Goal: Task Accomplishment & Management: Use online tool/utility

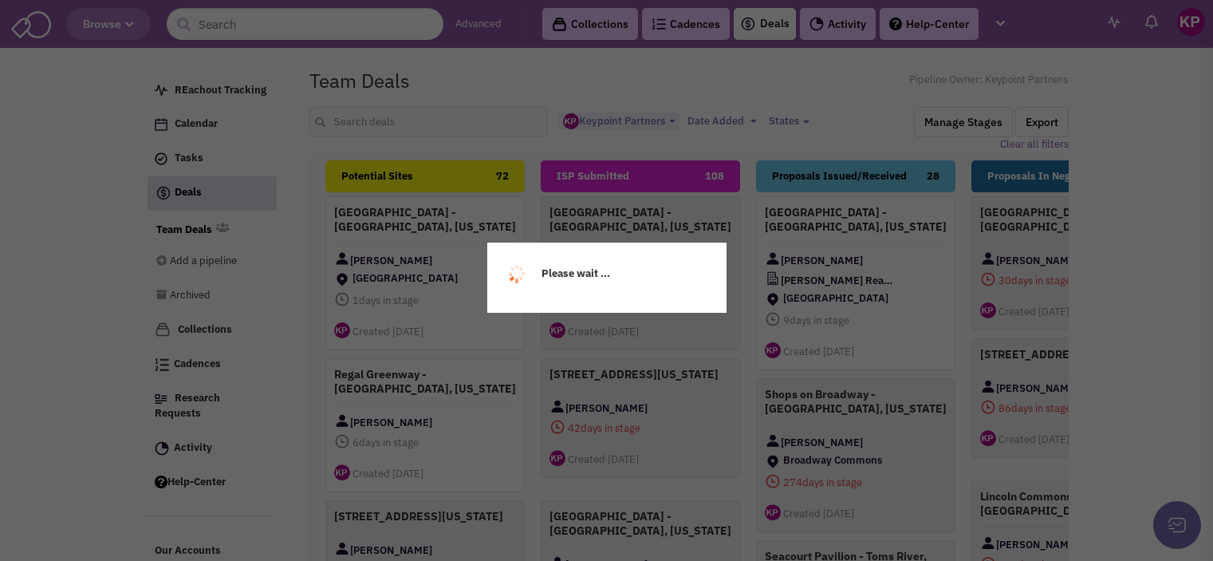
select select "1896"
select select
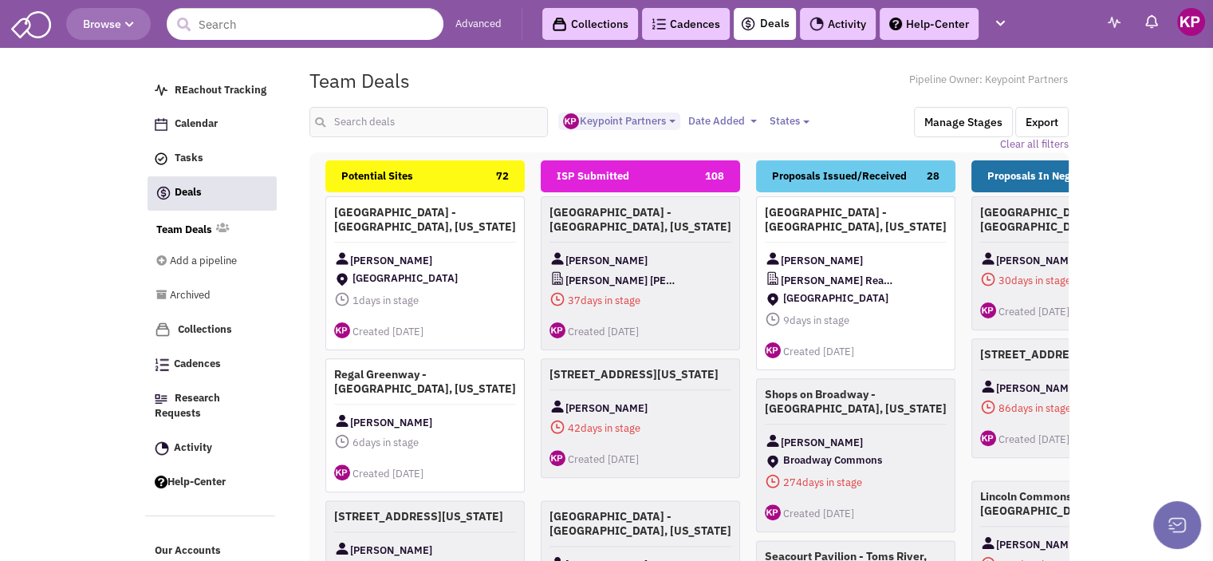
scroll to position [14, 0]
click at [356, 122] on input "text" at bounding box center [428, 122] width 239 height 30
type input "charlotte"
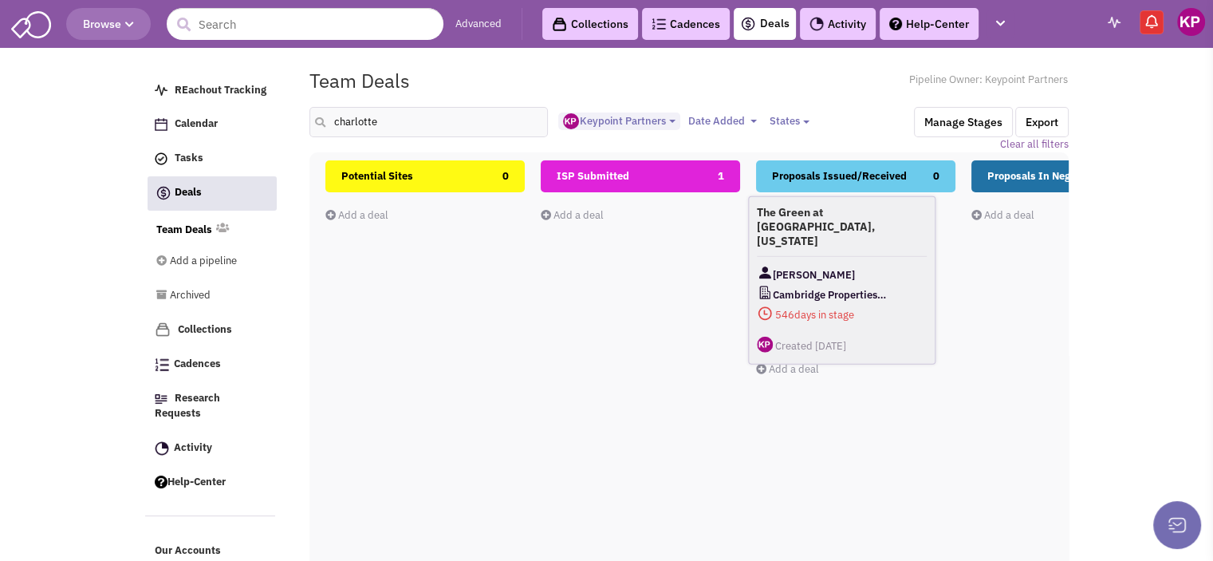
drag, startPoint x: 624, startPoint y: 227, endPoint x: 832, endPoint y: 229, distance: 208.1
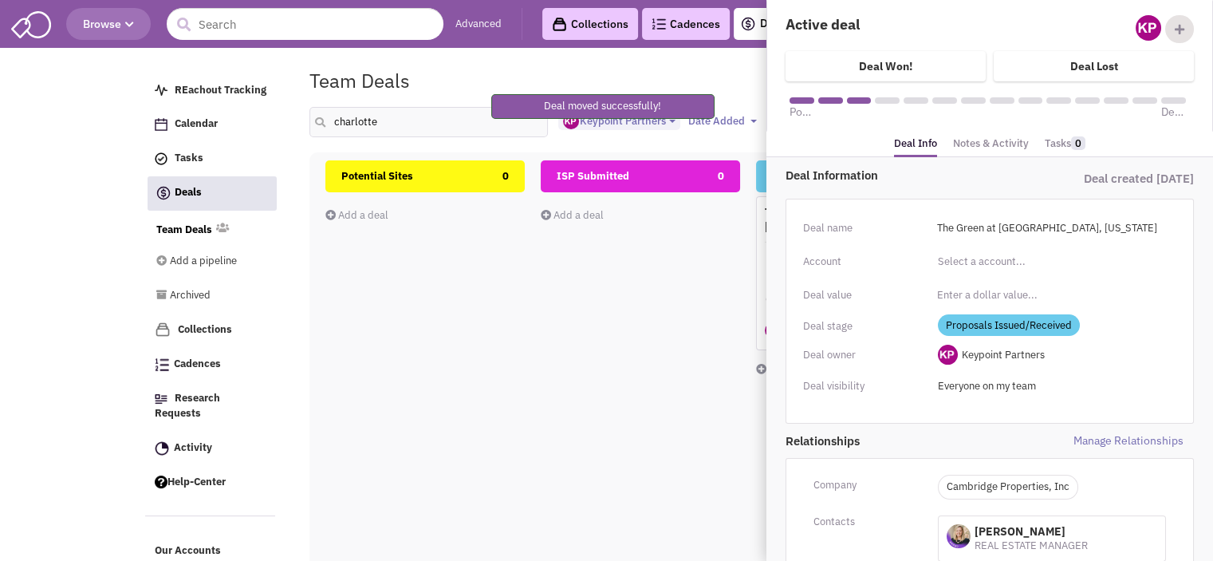
click at [976, 145] on link "Notes & Activity" at bounding box center [991, 143] width 76 height 23
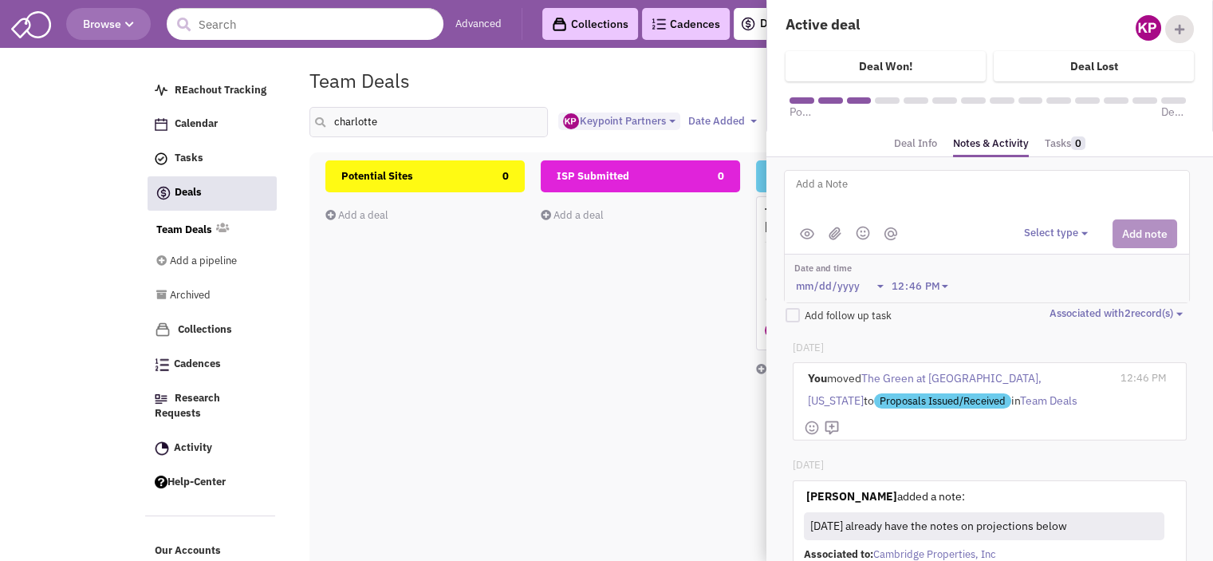
click at [634, 436] on div "ISP Submitted 0 Add a deal Total: $ 0" at bounding box center [640, 443] width 199 height 566
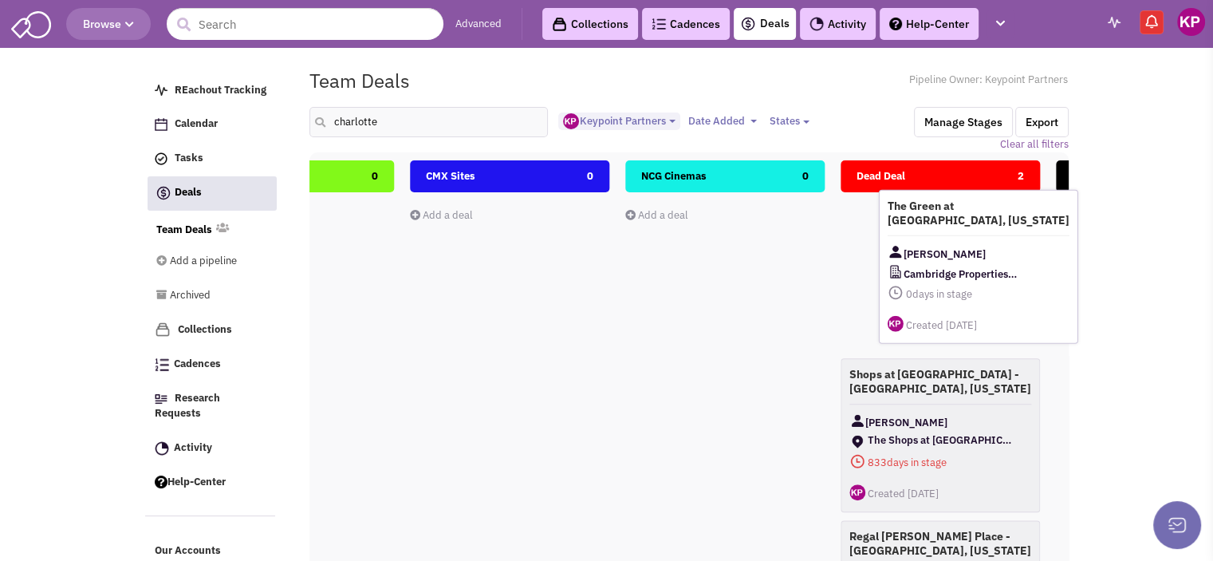
scroll to position [0, 1770]
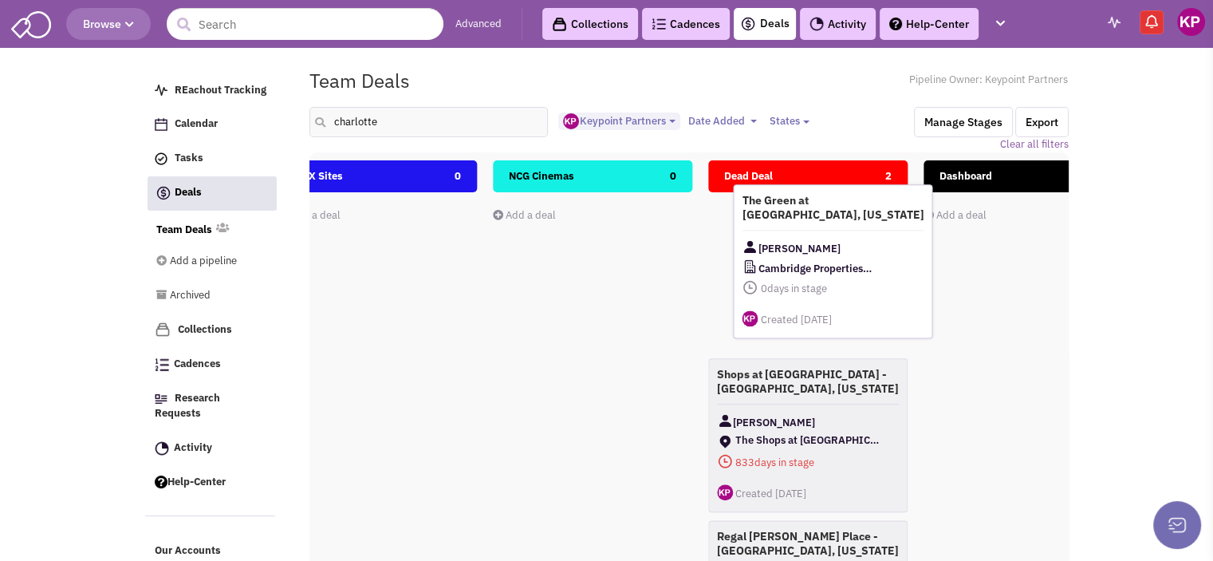
drag, startPoint x: 868, startPoint y: 225, endPoint x: 845, endPoint y: 215, distance: 24.6
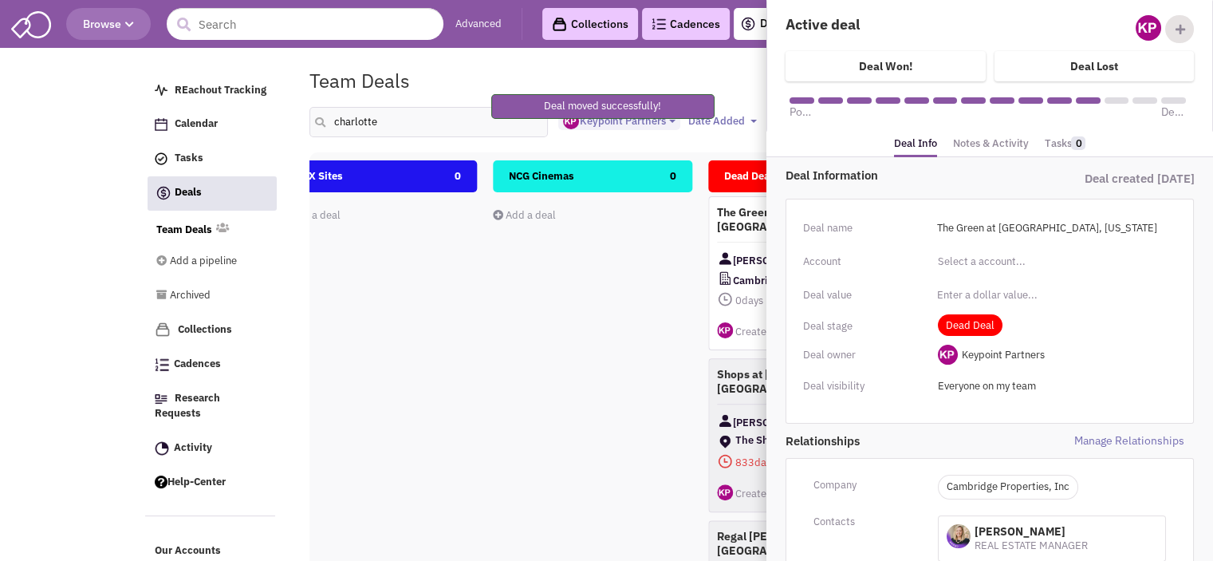
click at [969, 144] on link "Notes & Activity" at bounding box center [991, 143] width 76 height 23
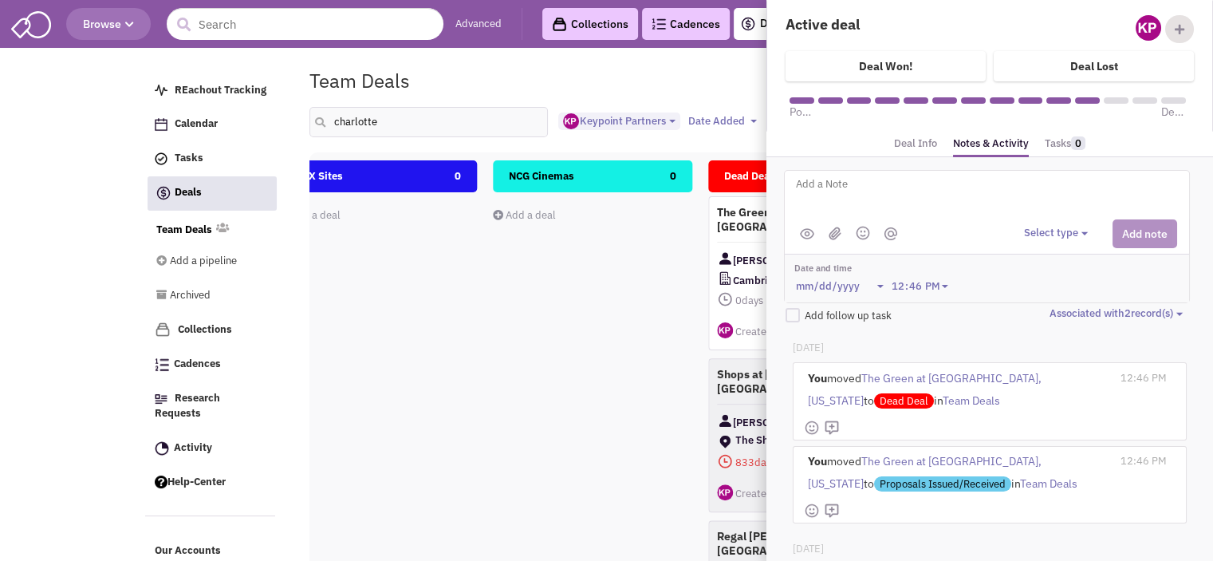
click at [923, 194] on textarea at bounding box center [991, 197] width 395 height 44
type textarea "[DATE]- Deal does not pencil."
click at [1036, 227] on button "Select type" at bounding box center [1058, 233] width 69 height 15
click at [1045, 301] on div "Log a note" at bounding box center [1048, 308] width 39 height 15
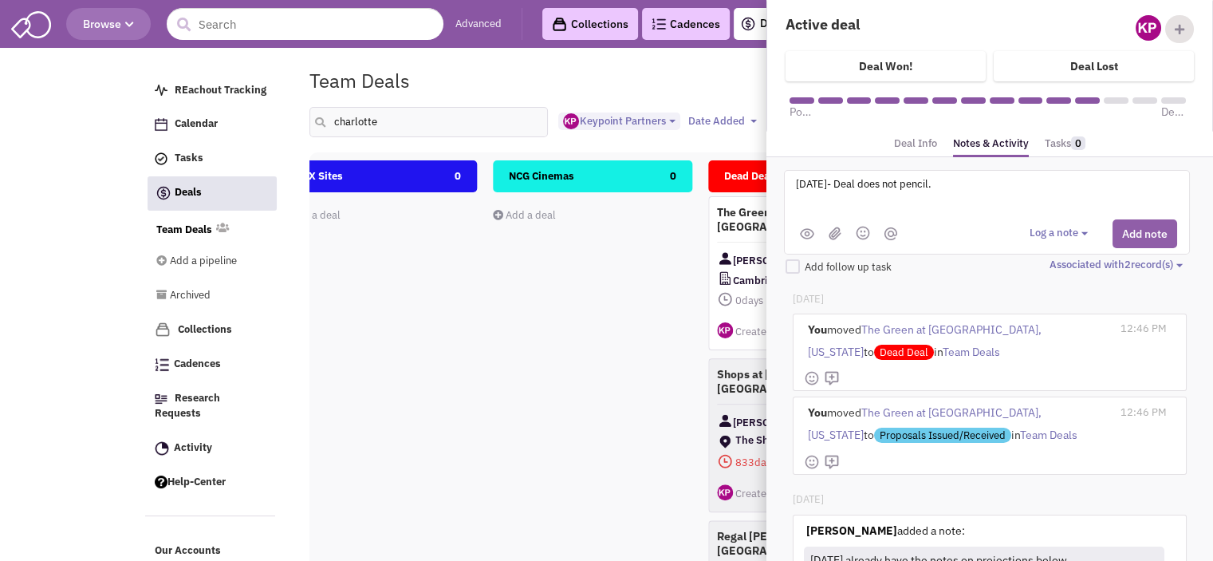
click at [1132, 231] on button "Add note" at bounding box center [1144, 233] width 65 height 29
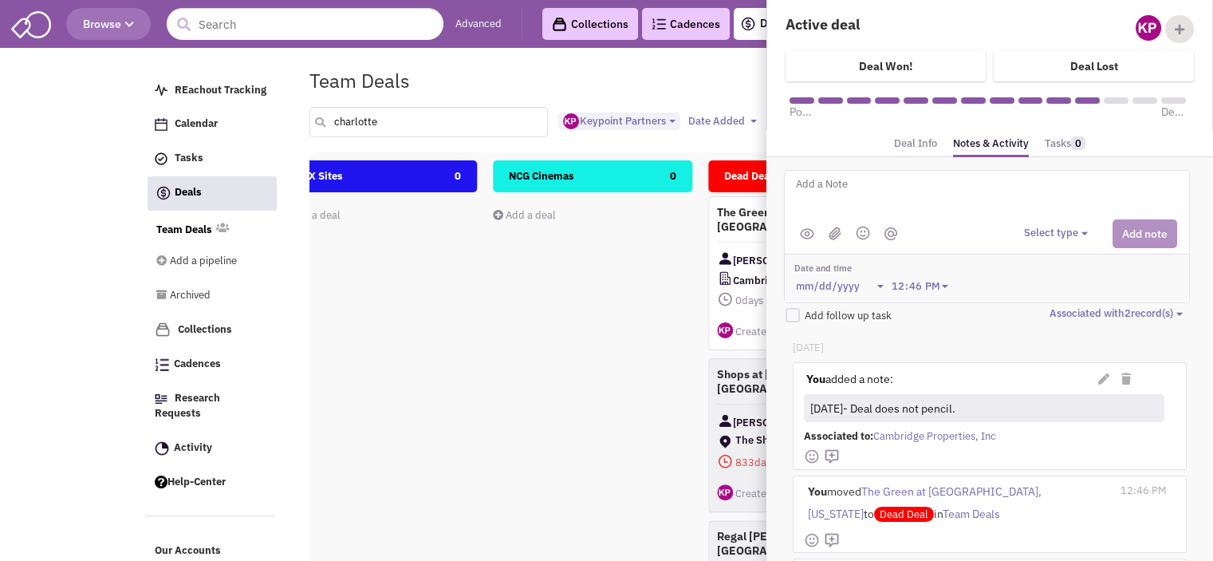
drag, startPoint x: 400, startPoint y: 112, endPoint x: 332, endPoint y: 120, distance: 68.2
click at [332, 120] on input "charlotte" at bounding box center [428, 122] width 239 height 30
type input "[PERSON_NAME]"
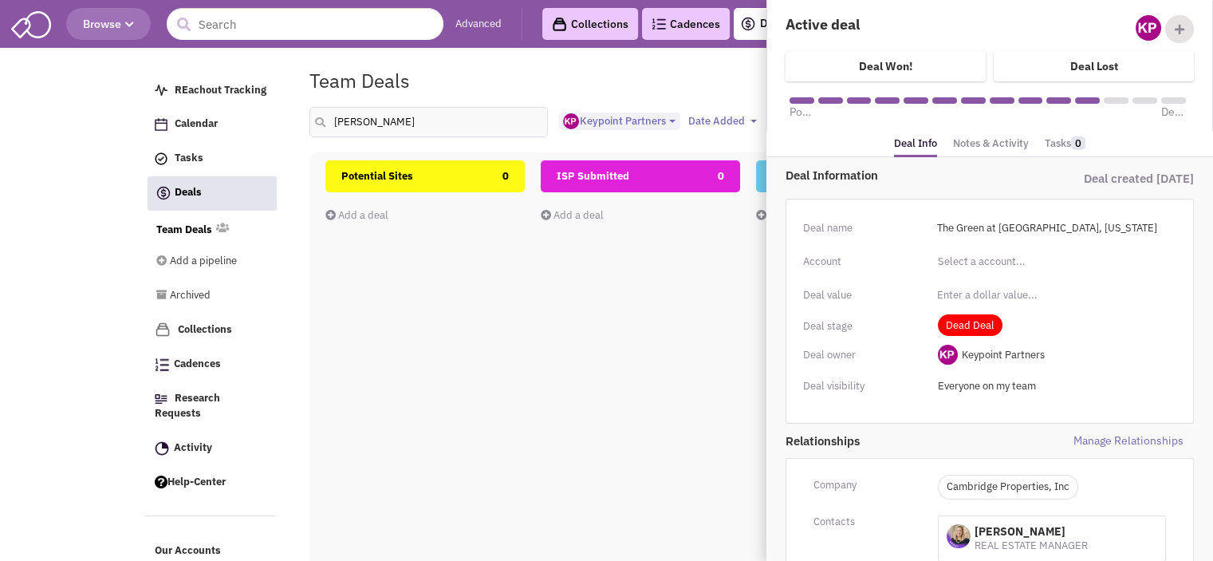
click at [562, 363] on div "ISP Submitted 0 Add a deal Total: $ 0" at bounding box center [640, 443] width 199 height 566
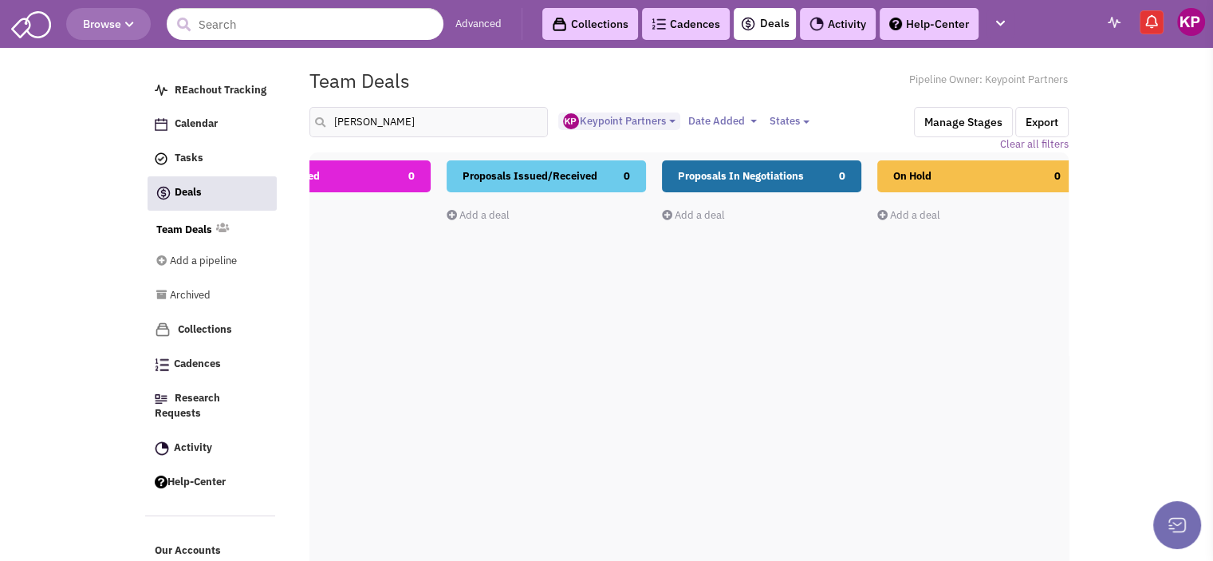
scroll to position [0, 325]
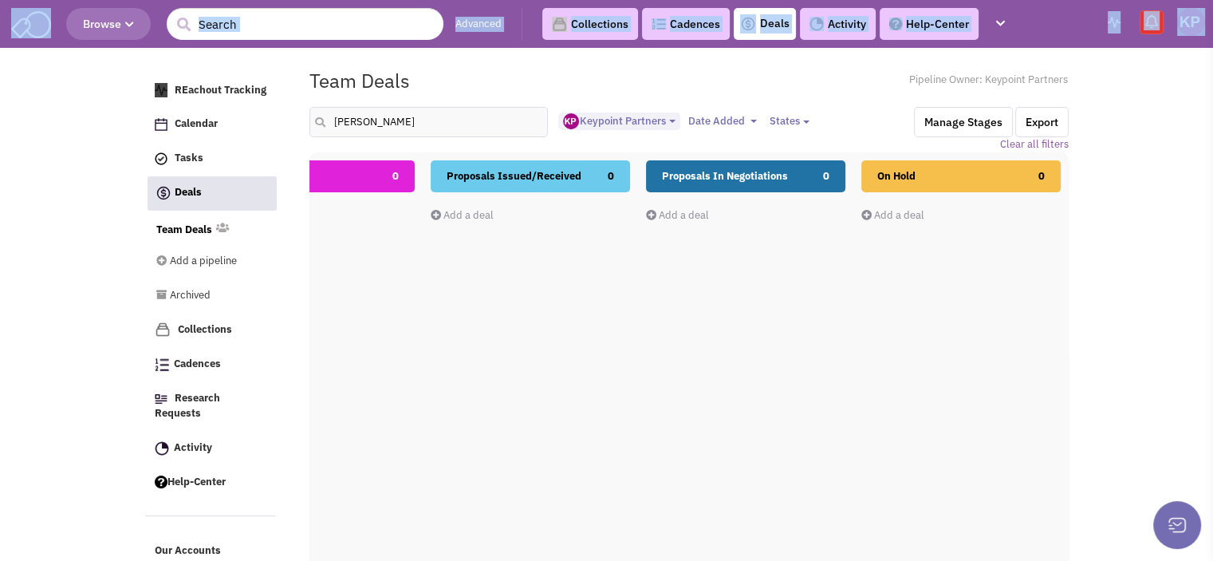
drag, startPoint x: 3, startPoint y: 113, endPoint x: 294, endPoint y: -70, distance: 344.0
click at [294, 0] on html "Browse Advanced Collections Cadences 0 Deals Activity Help-Center Tasks" at bounding box center [606, 371] width 1213 height 742
